Goal: Check status

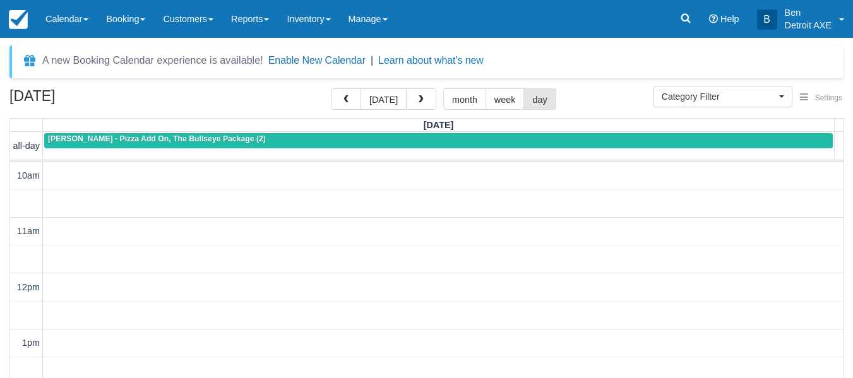
select select
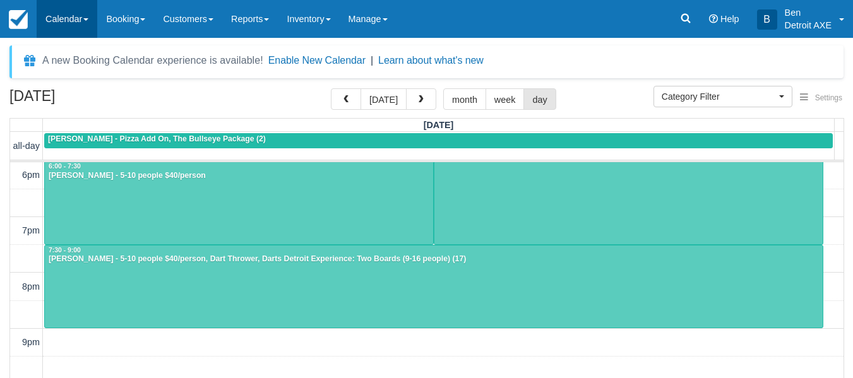
click at [56, 16] on link "Calendar" at bounding box center [67, 19] width 61 height 38
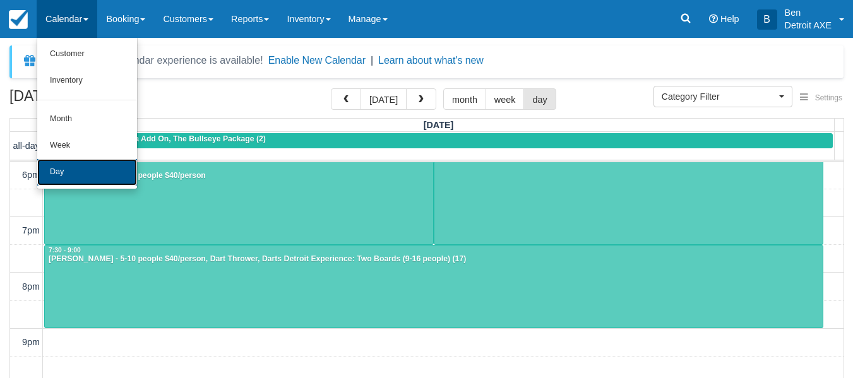
click at [86, 170] on link "Day" at bounding box center [87, 172] width 100 height 27
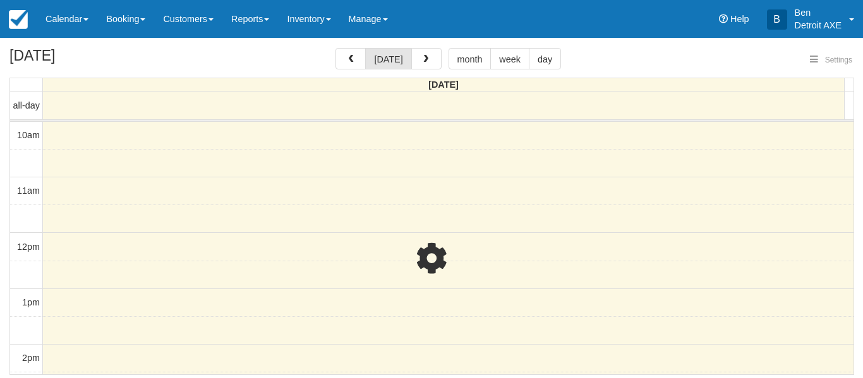
select select
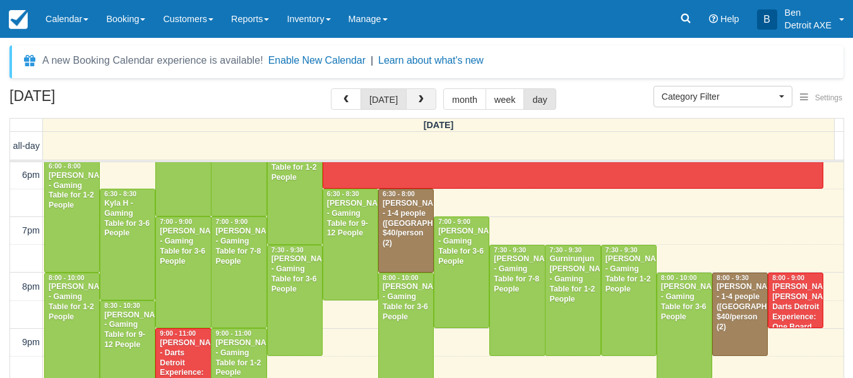
click at [407, 99] on button "button" at bounding box center [421, 98] width 30 height 21
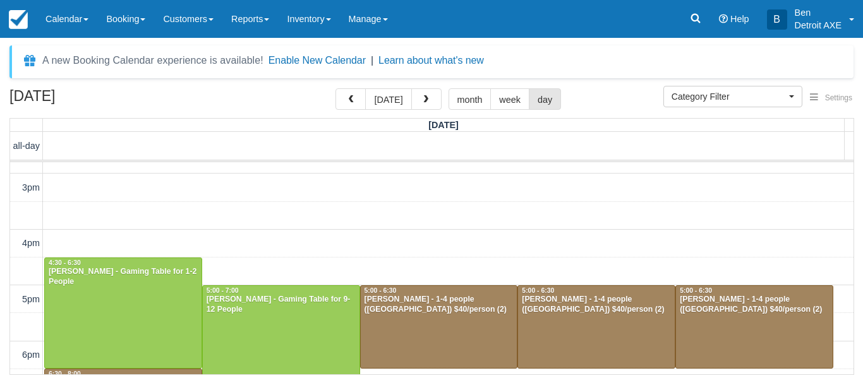
scroll to position [265, 0]
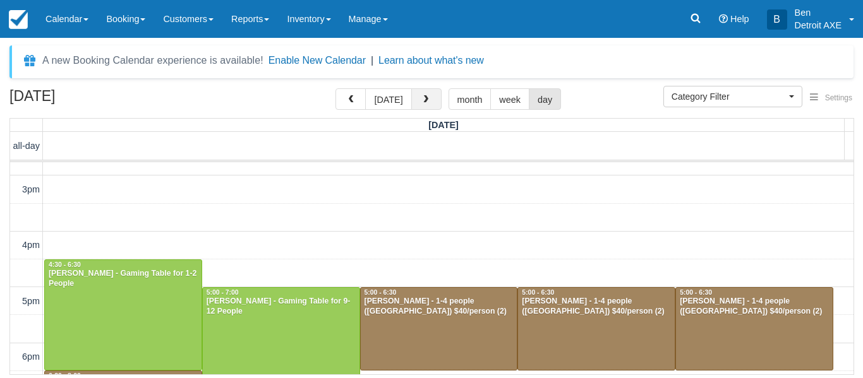
click at [421, 99] on span "button" at bounding box center [425, 99] width 9 height 9
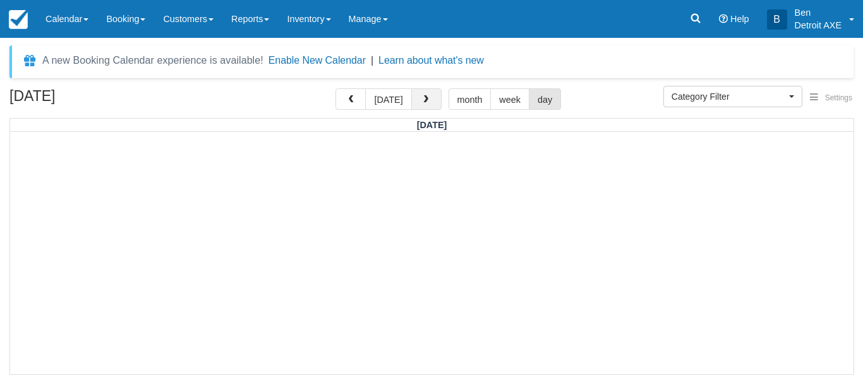
click at [421, 99] on span "button" at bounding box center [425, 99] width 9 height 9
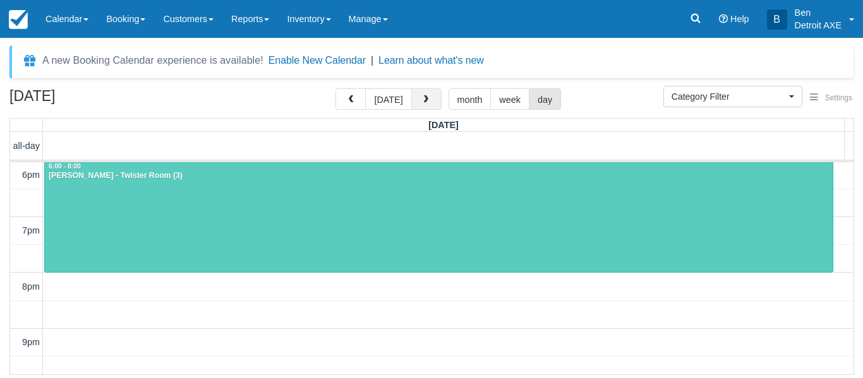
click at [421, 104] on span "button" at bounding box center [425, 99] width 9 height 9
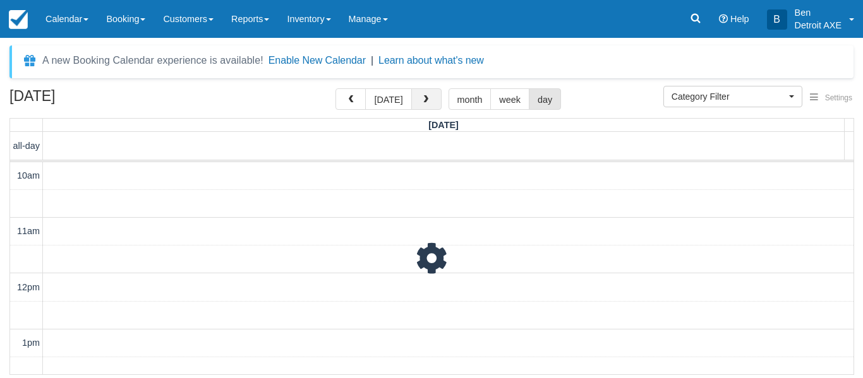
scroll to position [447, 0]
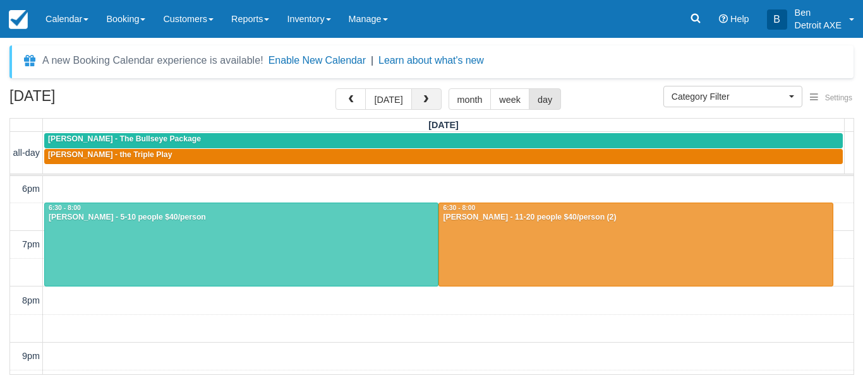
click at [421, 104] on span "button" at bounding box center [425, 99] width 9 height 9
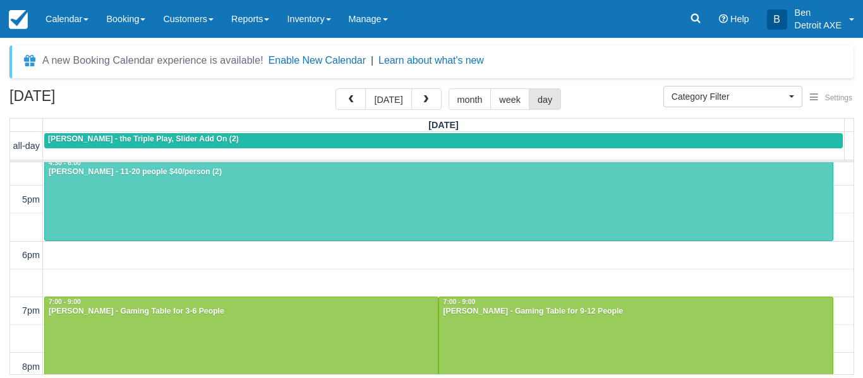
scroll to position [360, 0]
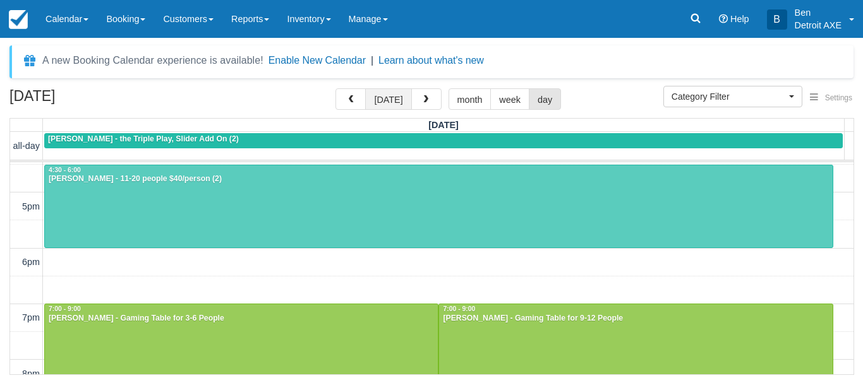
click at [374, 99] on button "[DATE]" at bounding box center [388, 98] width 46 height 21
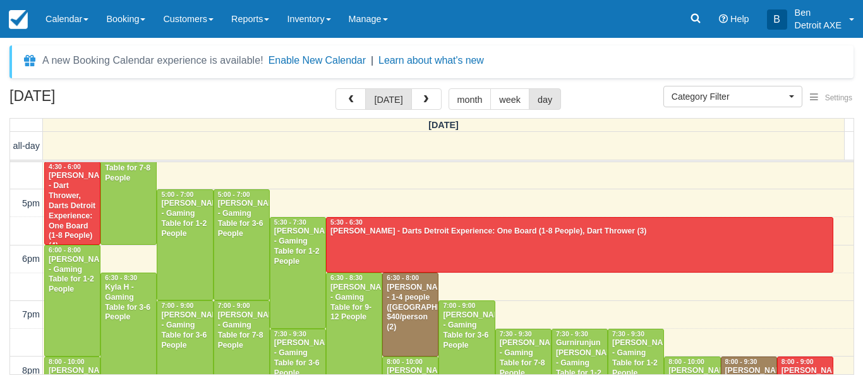
scroll to position [362, 0]
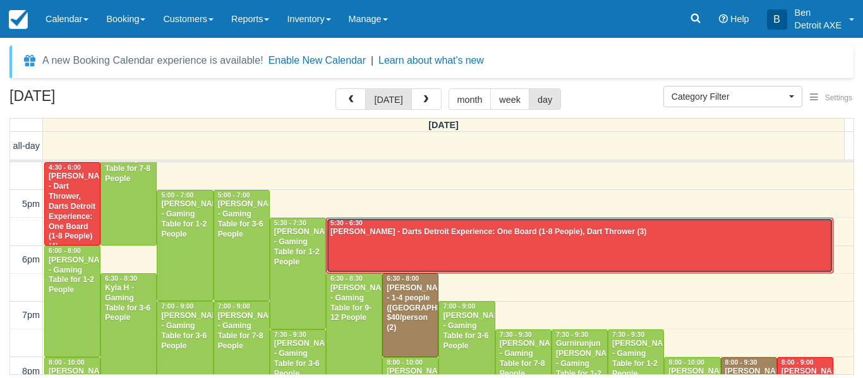
click at [414, 234] on div "[PERSON_NAME] - Darts Detroit Experience: One Board (1-8 People), Dart Thrower …" at bounding box center [579, 232] width 499 height 10
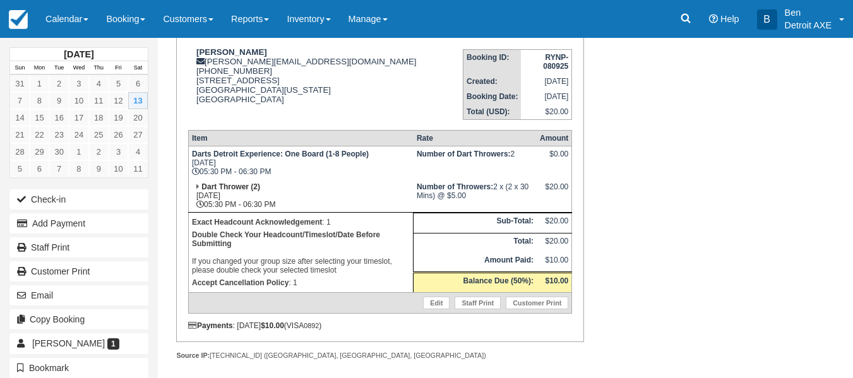
scroll to position [174, 0]
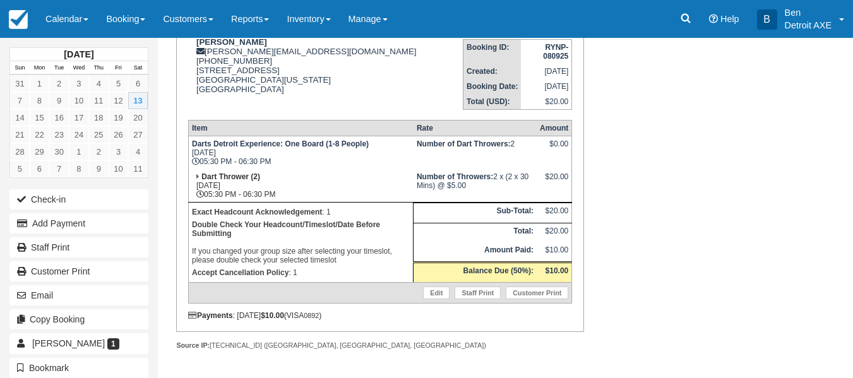
click at [414, 234] on th "Total:" at bounding box center [475, 233] width 123 height 20
